Goal: Task Accomplishment & Management: Use online tool/utility

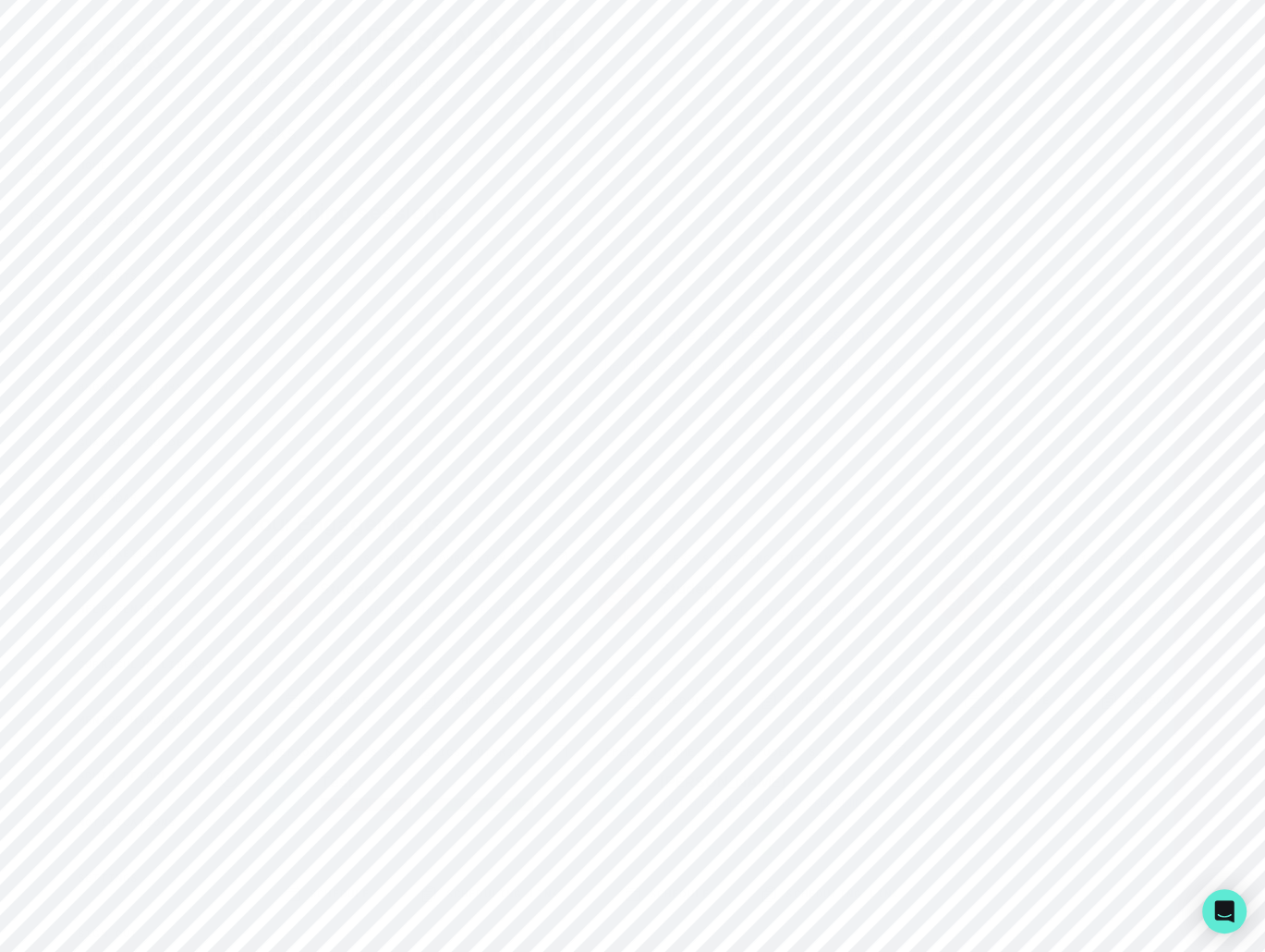
click at [159, 211] on div "Messaging" at bounding box center [113, 221] width 227 height 37
click at [368, 152] on div "[PERSON_NAME] <> [PERSON_NAME] <> [PERSON_NAME]" at bounding box center [437, 150] width 269 height 18
click at [134, 175] on div "Home" at bounding box center [127, 166] width 199 height 22
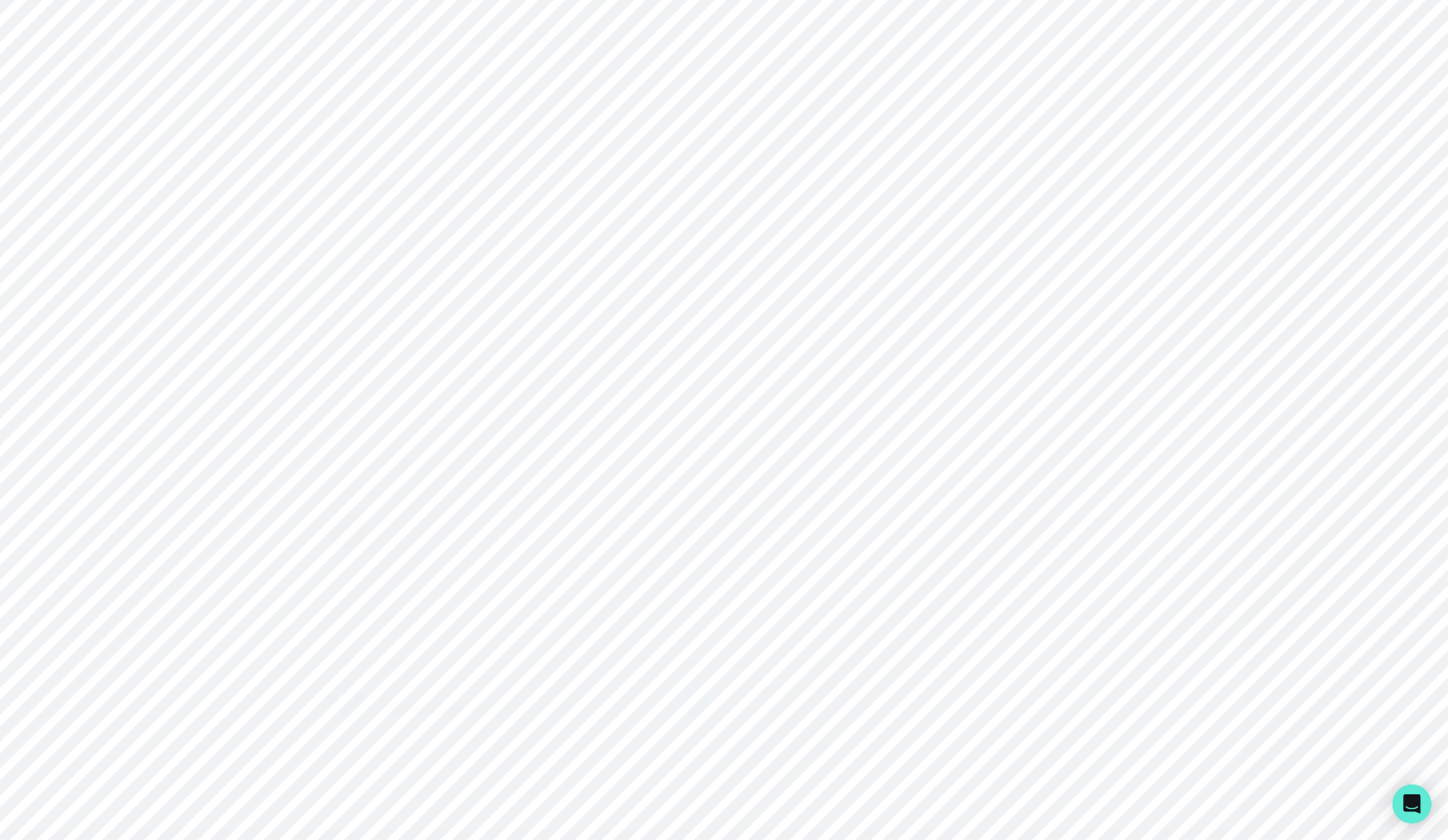
scroll to position [209, 0]
click at [125, 527] on p "Admin Data" at bounding box center [101, 525] width 67 height 13
click at [493, 177] on input "Search user by name or email" at bounding box center [826, 168] width 1192 height 40
paste input "[PERSON_NAME]"
type input "[PERSON_NAME]"
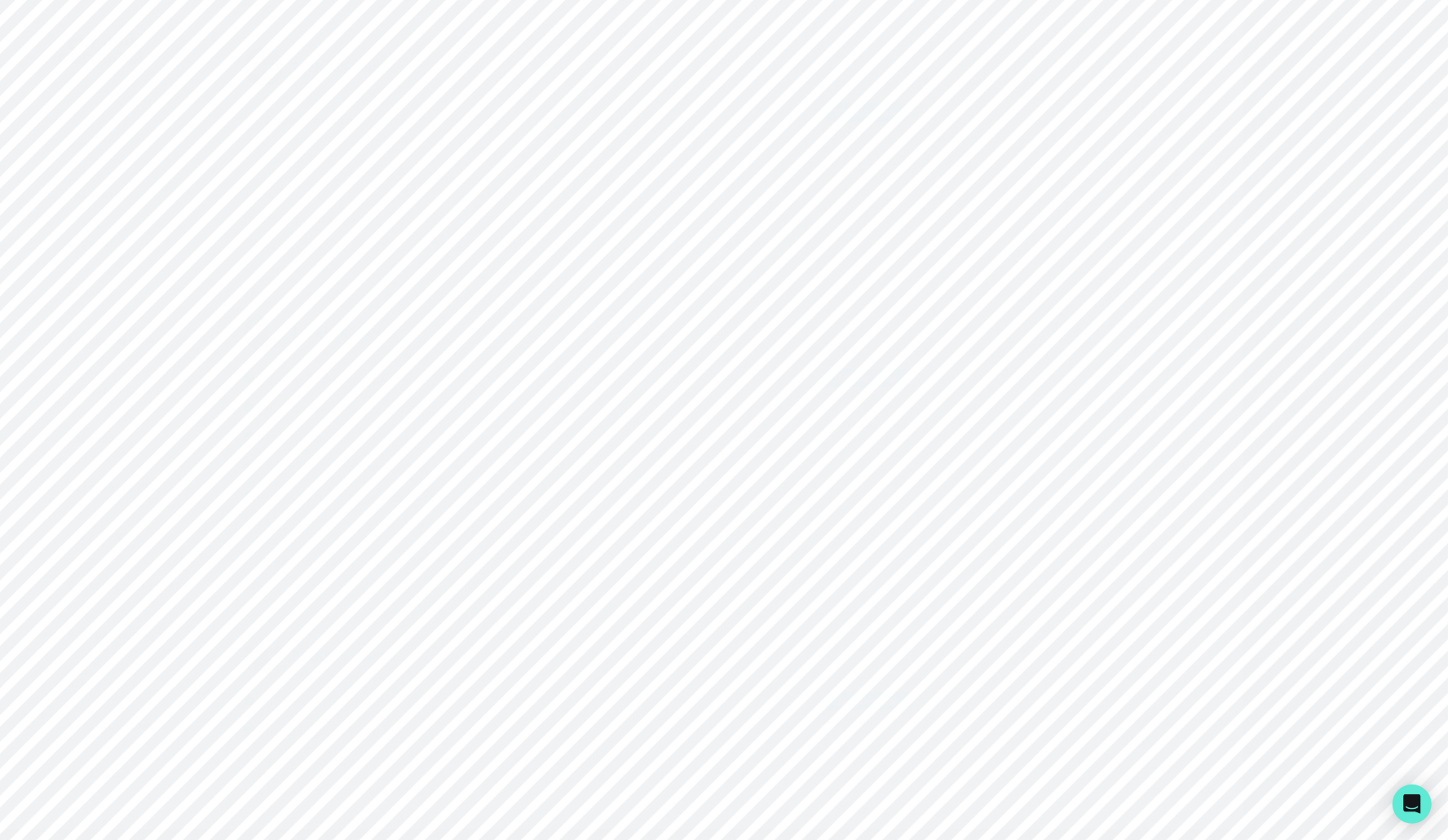
scroll to position [209, 0]
click at [134, 580] on div "Matching" at bounding box center [112, 573] width 176 height 20
click at [479, 189] on input at bounding box center [826, 180] width 990 height 33
paste input "[PERSON_NAME]"
type input "[PERSON_NAME]"
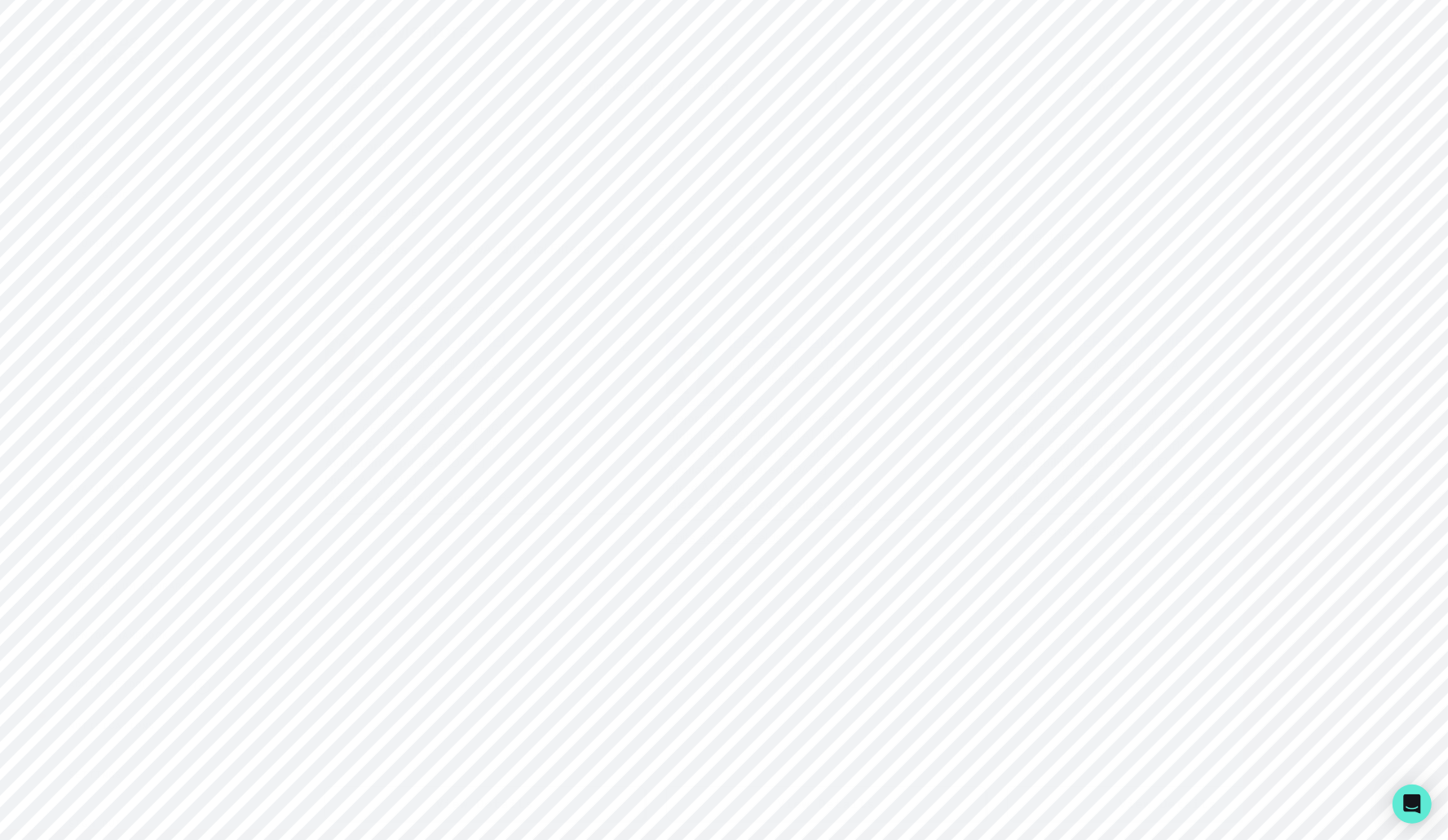
click at [756, 336] on p "[PERSON_NAME]" at bounding box center [795, 341] width 134 height 17
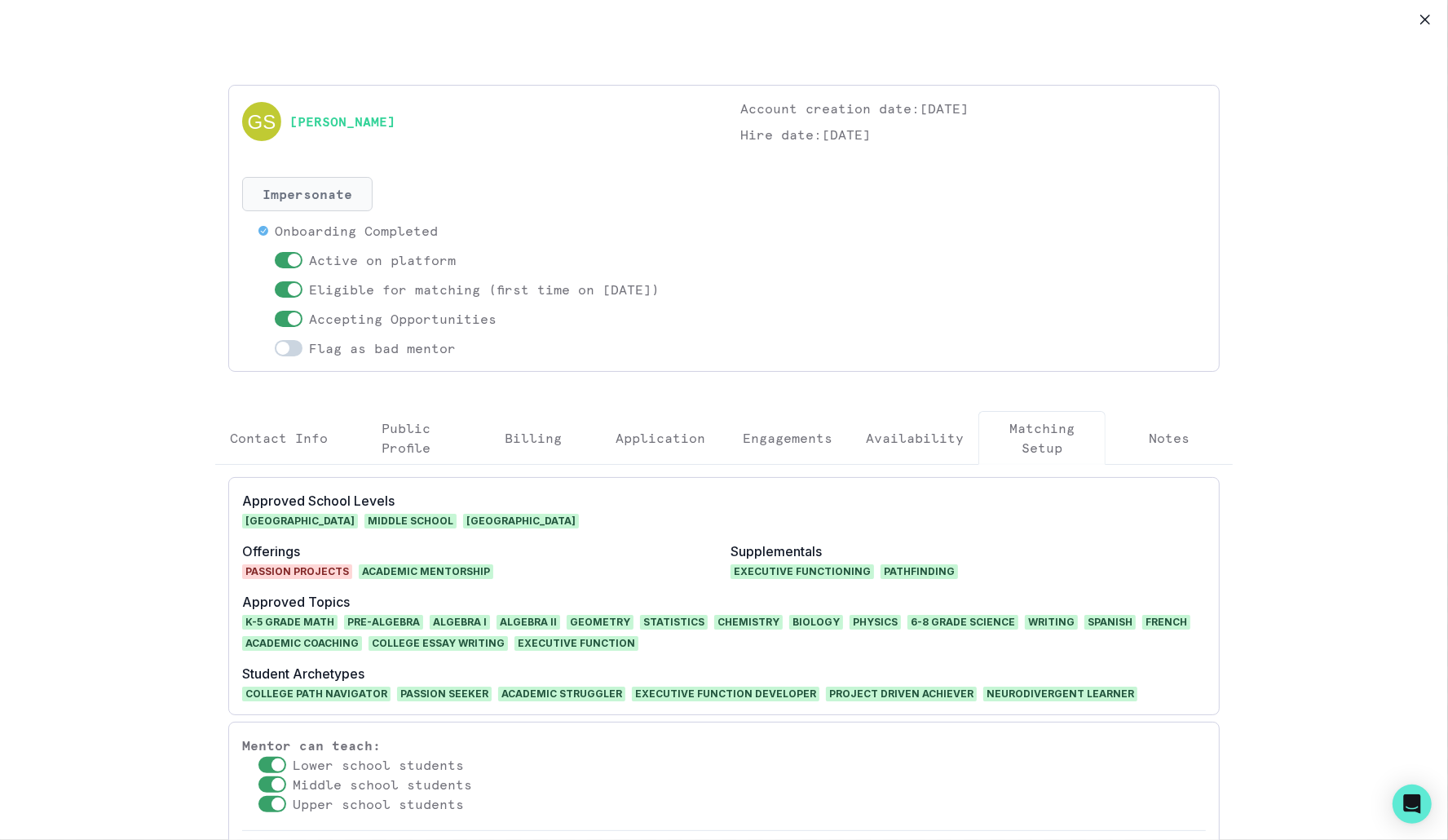
click at [342, 181] on button "Impersonate" at bounding box center [308, 194] width 130 height 35
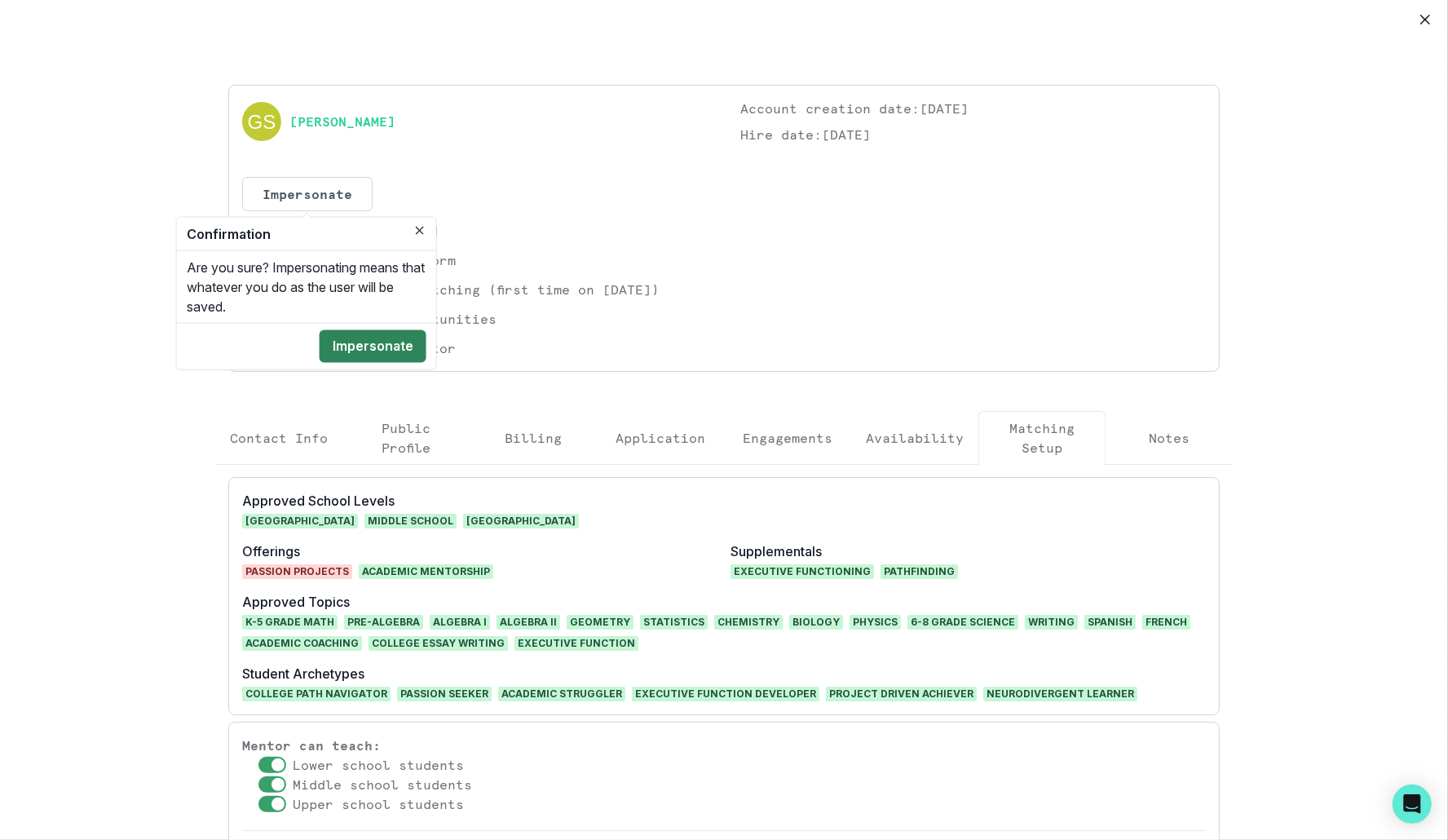
click at [370, 351] on button "Impersonate" at bounding box center [372, 347] width 106 height 33
